Goal: Task Accomplishment & Management: Use online tool/utility

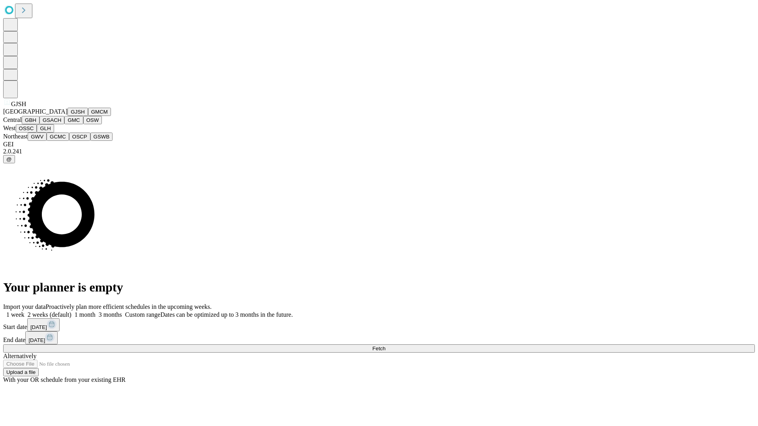
click at [67, 116] on button "GJSH" at bounding box center [77, 112] width 21 height 8
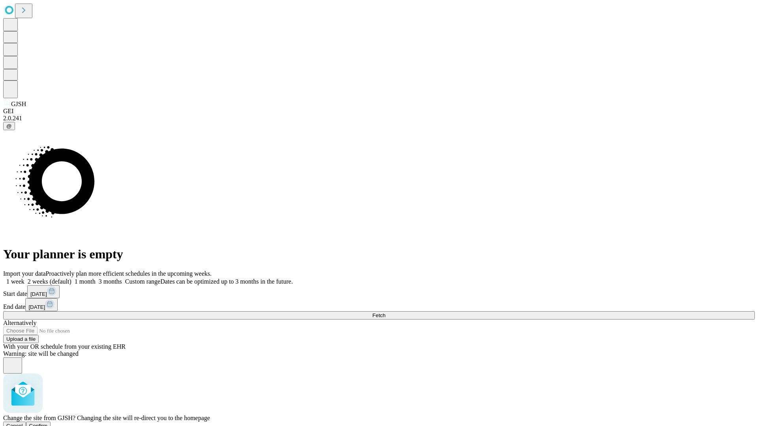
click at [48, 423] on span "Confirm" at bounding box center [38, 426] width 19 height 6
click at [71, 278] on label "2 weeks (default)" at bounding box center [47, 281] width 47 height 7
click at [385, 313] on span "Fetch" at bounding box center [378, 316] width 13 height 6
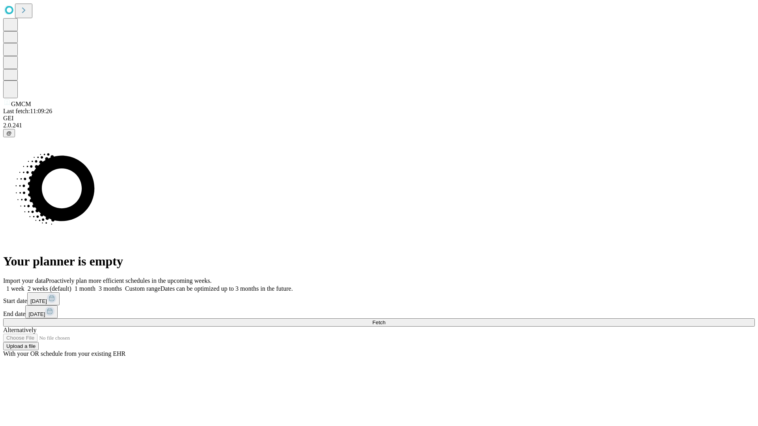
click at [71, 285] on label "2 weeks (default)" at bounding box center [47, 288] width 47 height 7
click at [385, 320] on span "Fetch" at bounding box center [378, 323] width 13 height 6
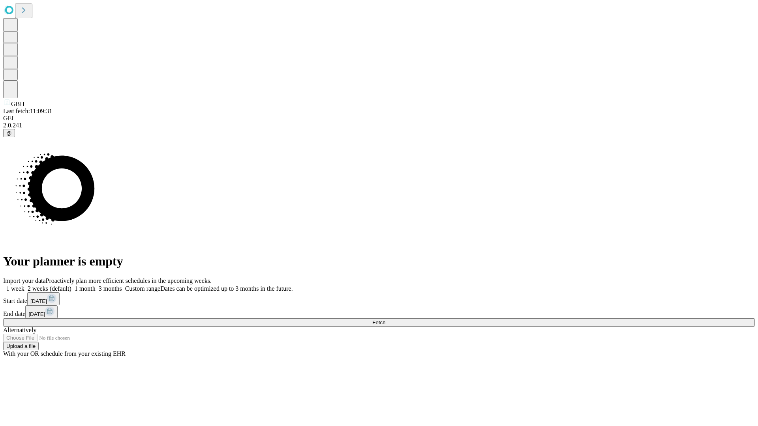
click at [71, 285] on label "2 weeks (default)" at bounding box center [47, 288] width 47 height 7
click at [385, 320] on span "Fetch" at bounding box center [378, 323] width 13 height 6
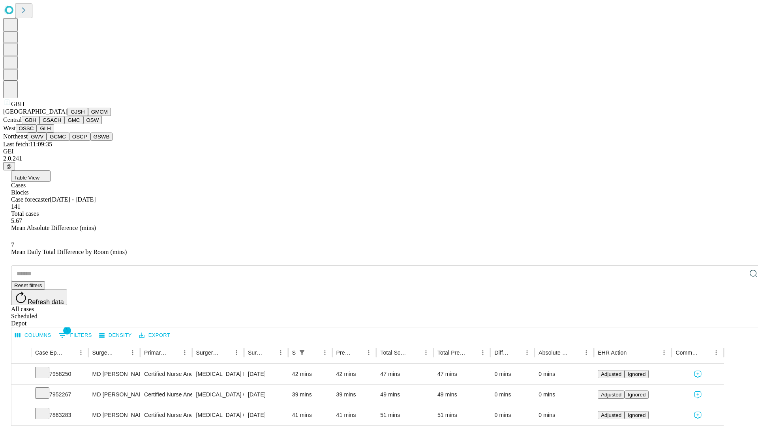
click at [61, 124] on button "GSACH" at bounding box center [51, 120] width 25 height 8
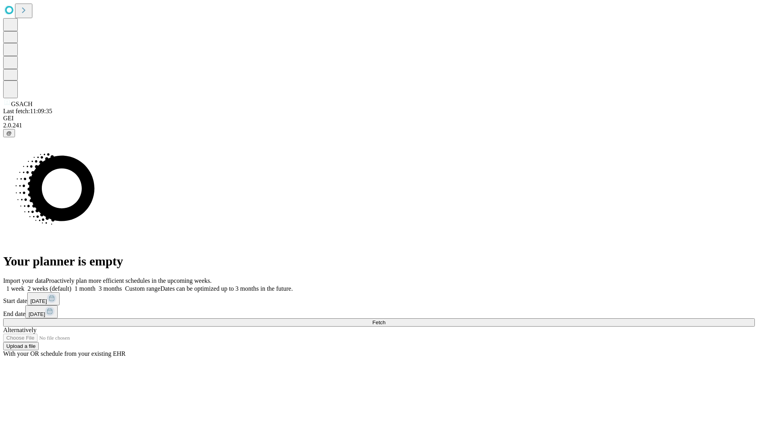
click at [71, 285] on label "2 weeks (default)" at bounding box center [47, 288] width 47 height 7
click at [385, 320] on span "Fetch" at bounding box center [378, 323] width 13 height 6
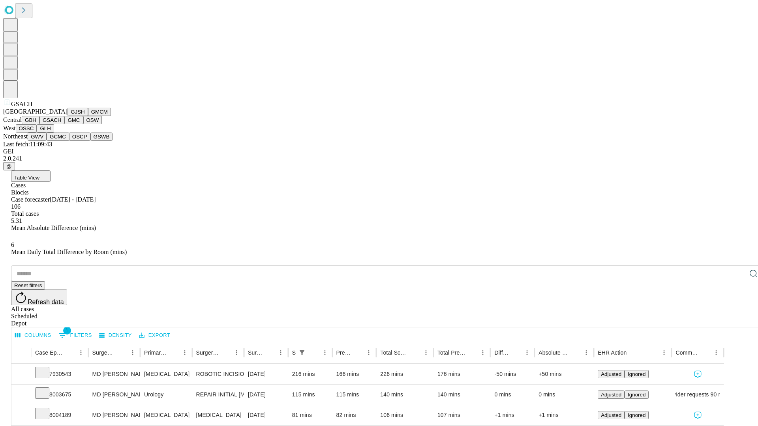
click at [64, 124] on button "GMC" at bounding box center [73, 120] width 19 height 8
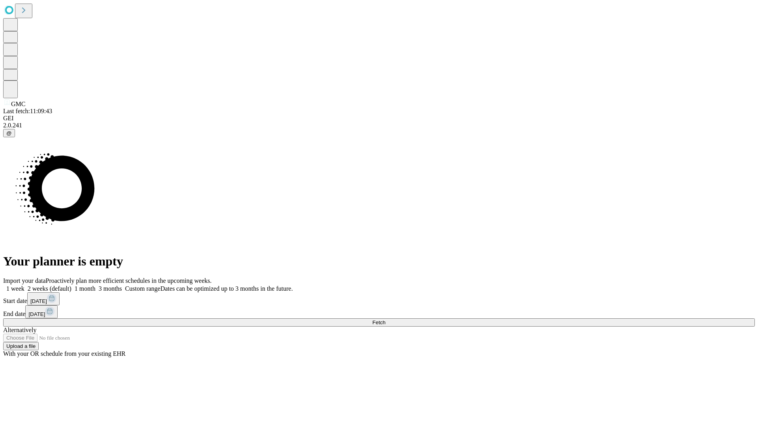
click at [385, 320] on span "Fetch" at bounding box center [378, 323] width 13 height 6
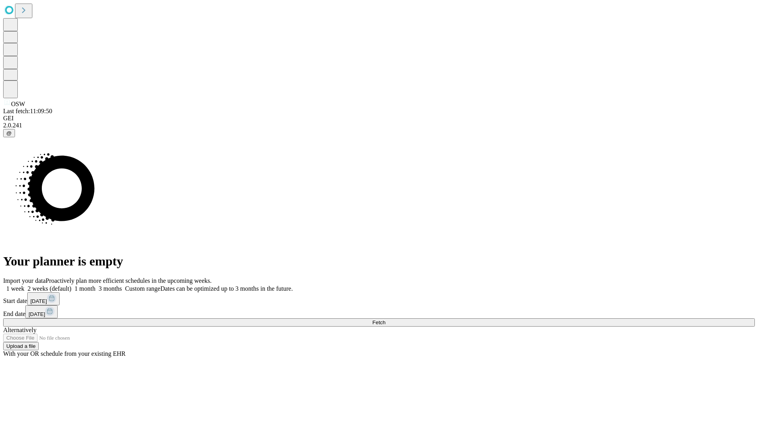
click at [71, 285] on label "2 weeks (default)" at bounding box center [47, 288] width 47 height 7
click at [385, 320] on span "Fetch" at bounding box center [378, 323] width 13 height 6
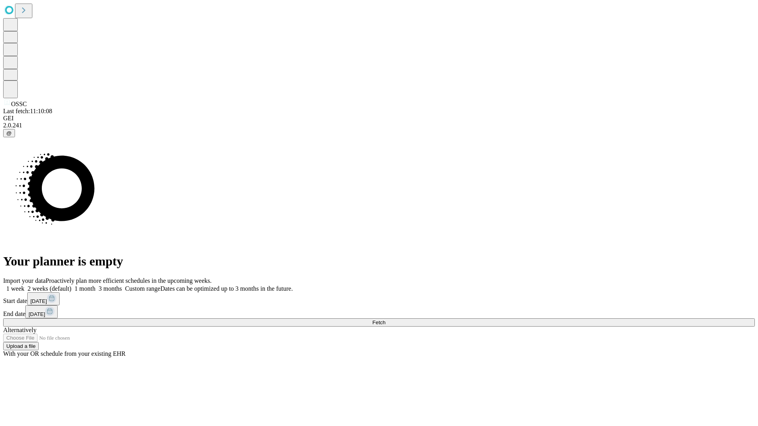
click at [71, 285] on label "2 weeks (default)" at bounding box center [47, 288] width 47 height 7
click at [385, 320] on span "Fetch" at bounding box center [378, 323] width 13 height 6
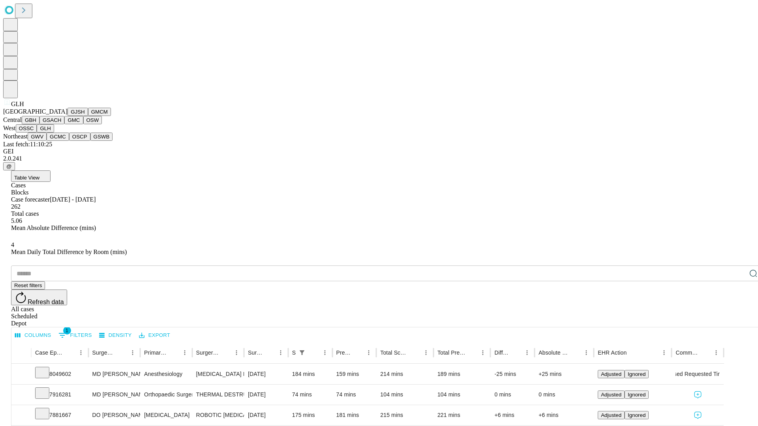
click at [47, 141] on button "GWV" at bounding box center [37, 137] width 19 height 8
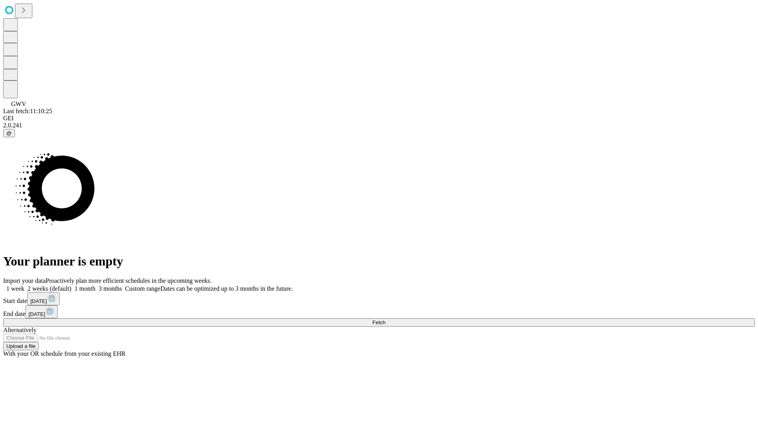
click at [71, 285] on label "2 weeks (default)" at bounding box center [47, 288] width 47 height 7
click at [385, 320] on span "Fetch" at bounding box center [378, 323] width 13 height 6
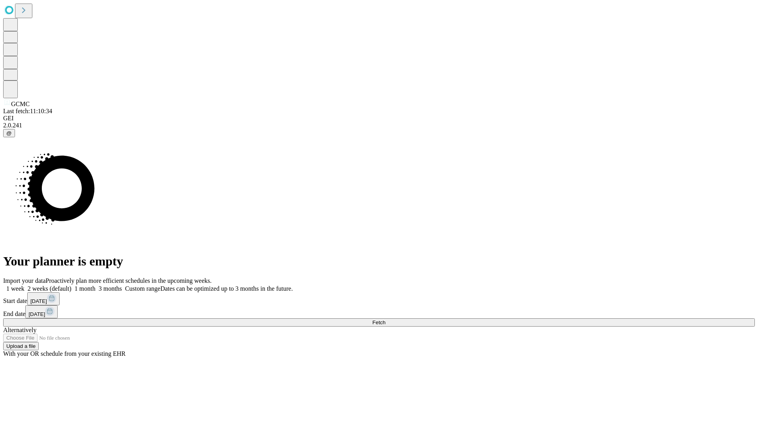
click at [385, 320] on span "Fetch" at bounding box center [378, 323] width 13 height 6
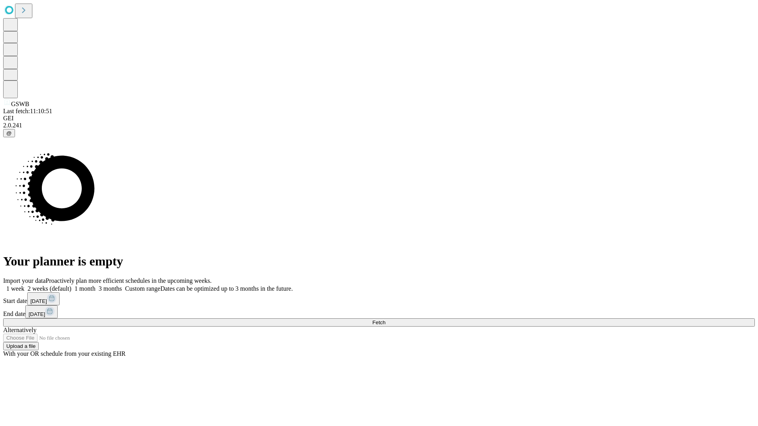
click at [71, 285] on label "2 weeks (default)" at bounding box center [47, 288] width 47 height 7
click at [385, 320] on span "Fetch" at bounding box center [378, 323] width 13 height 6
